Goal: Information Seeking & Learning: Learn about a topic

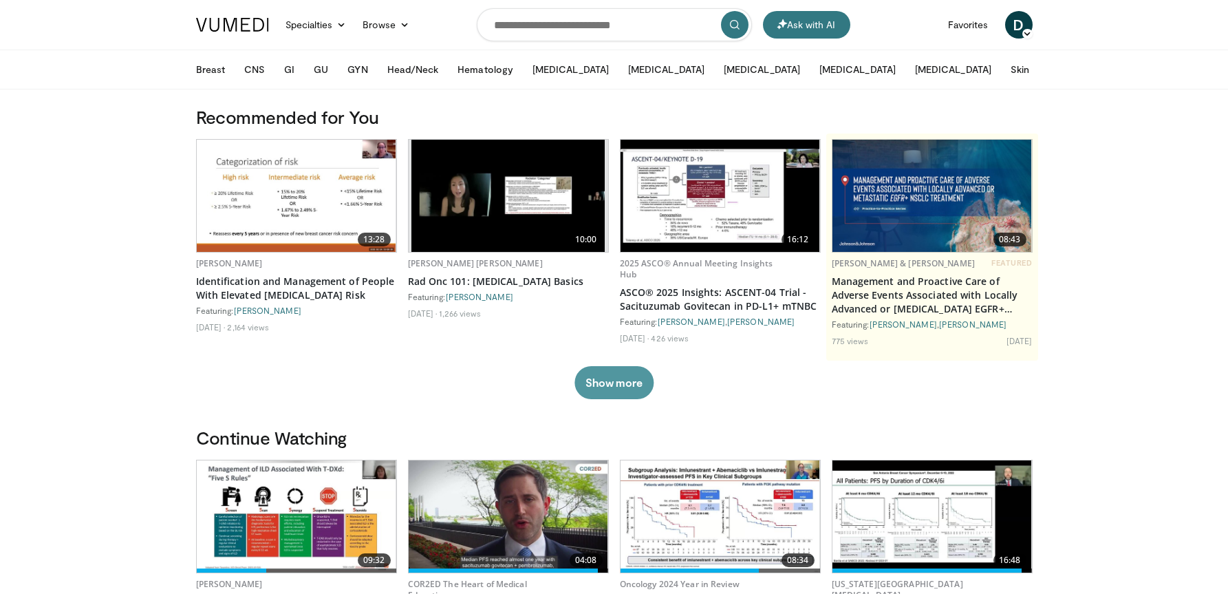
click at [638, 383] on button "Show more" at bounding box center [614, 382] width 79 height 33
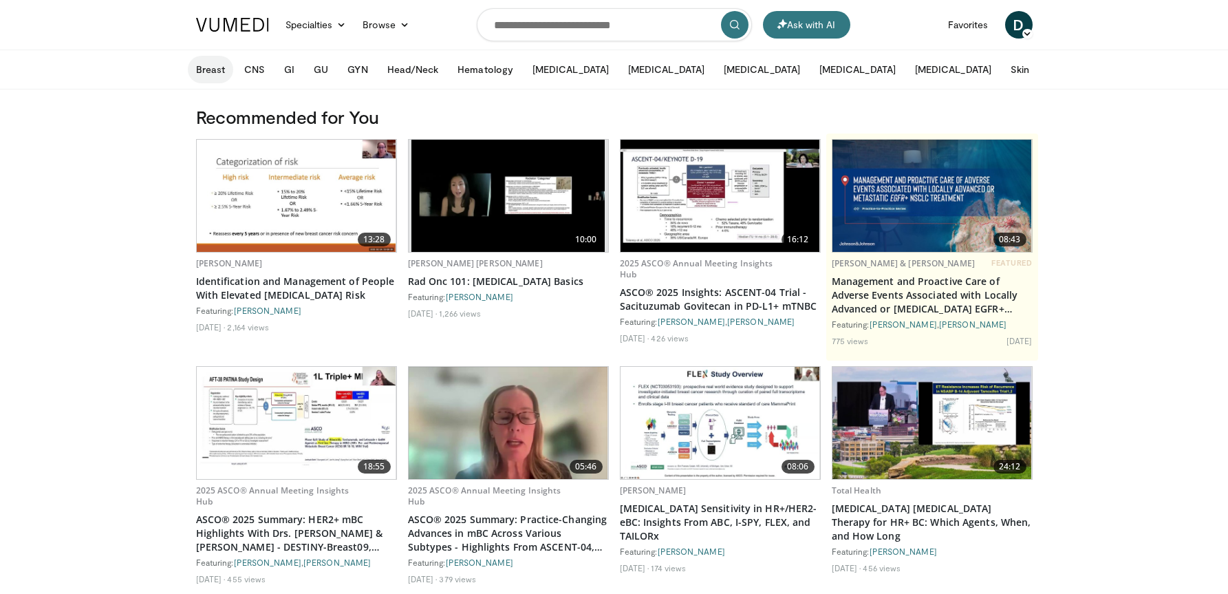
click at [211, 58] on button "Breast" at bounding box center [210, 70] width 45 height 28
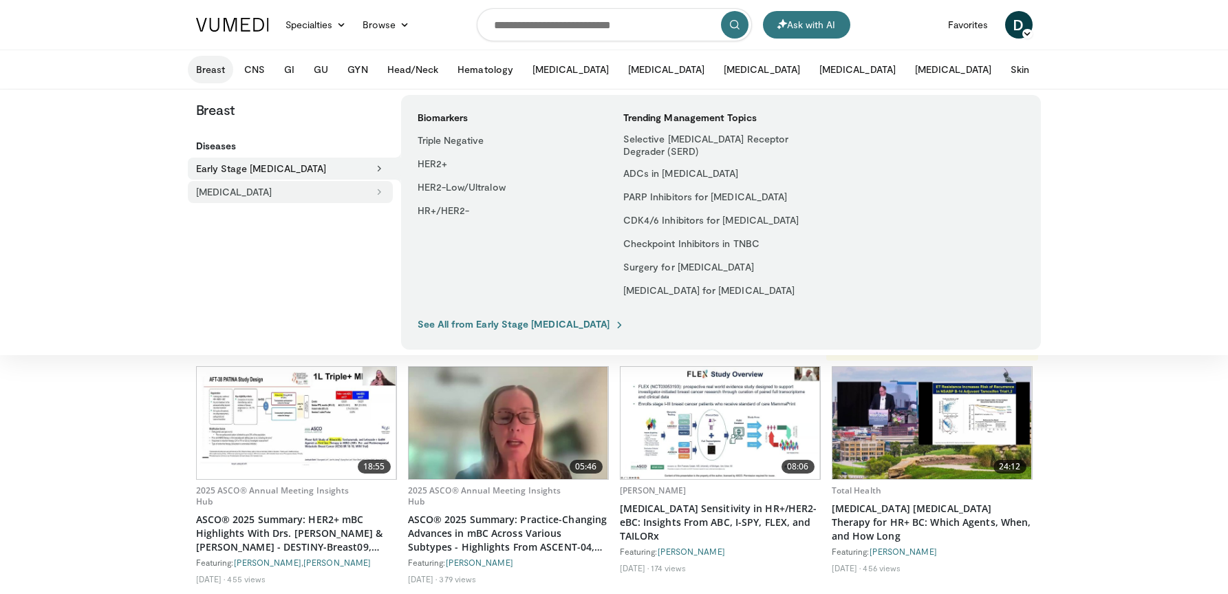
click at [247, 193] on button "[MEDICAL_DATA]" at bounding box center [290, 192] width 205 height 22
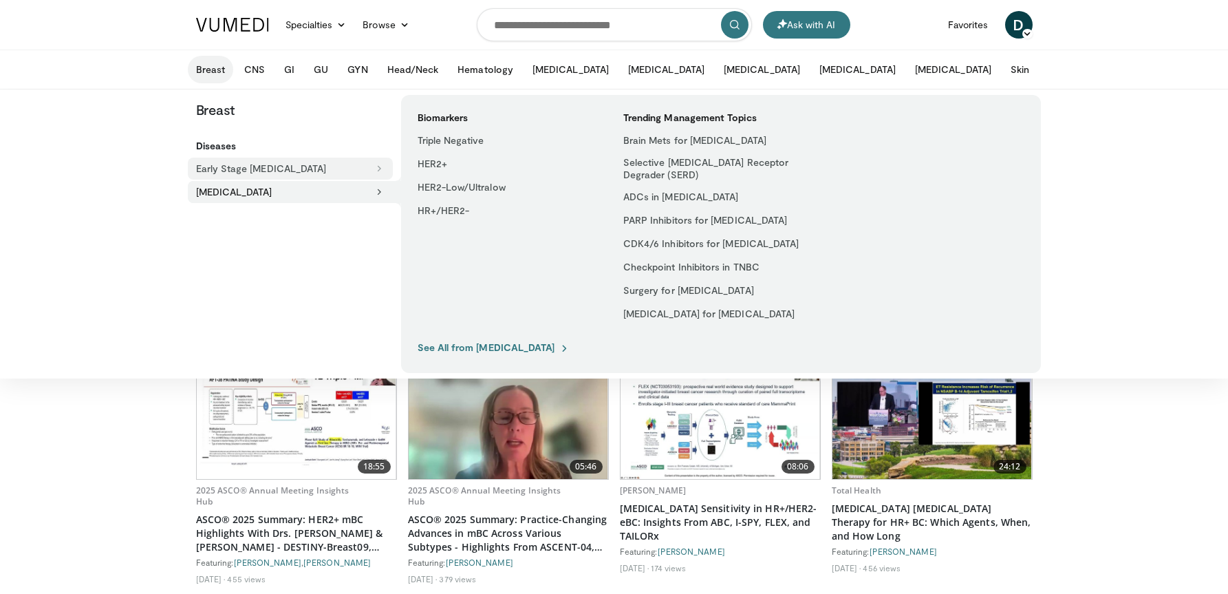
click at [251, 171] on button "Early Stage [MEDICAL_DATA]" at bounding box center [290, 169] width 205 height 22
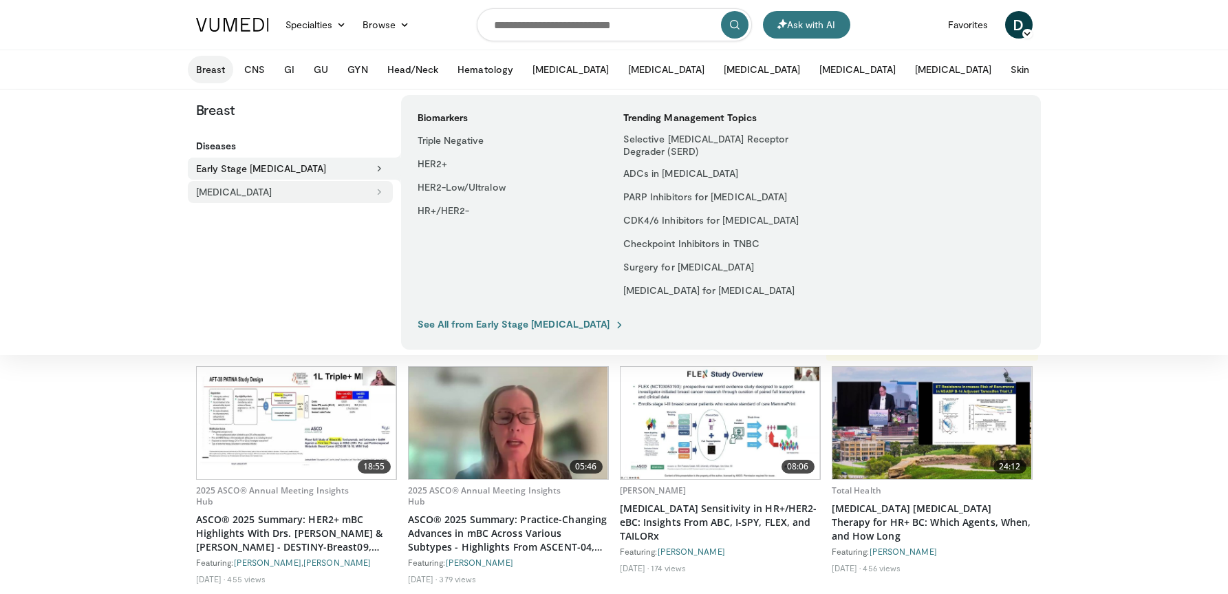
click at [286, 191] on button "[MEDICAL_DATA]" at bounding box center [290, 192] width 205 height 22
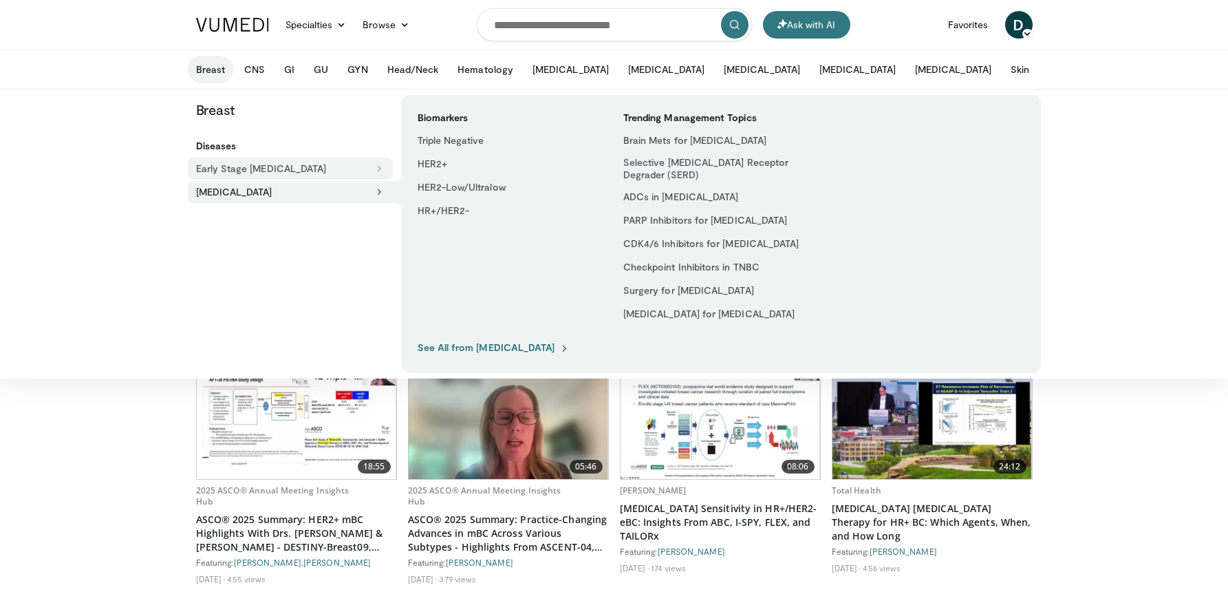
click at [277, 161] on button "Early Stage [MEDICAL_DATA]" at bounding box center [290, 169] width 205 height 22
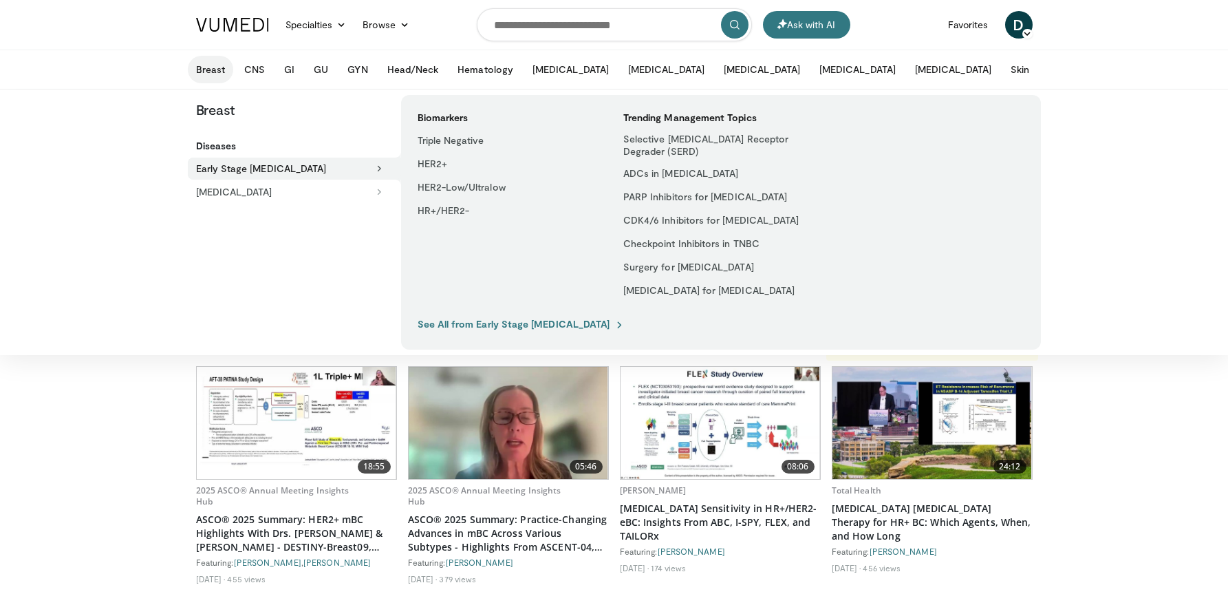
click at [447, 325] on link "See All from Early Stage Breast Cancer" at bounding box center [522, 324] width 208 height 12
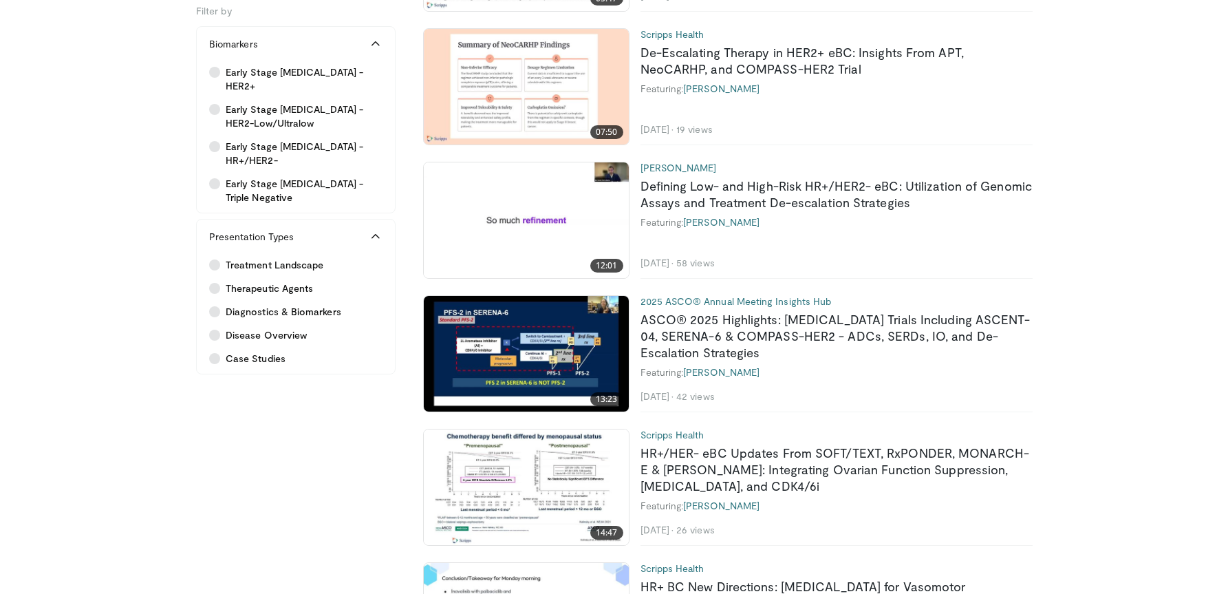
scroll to position [1720, 0]
